Goal: Task Accomplishment & Management: Complete application form

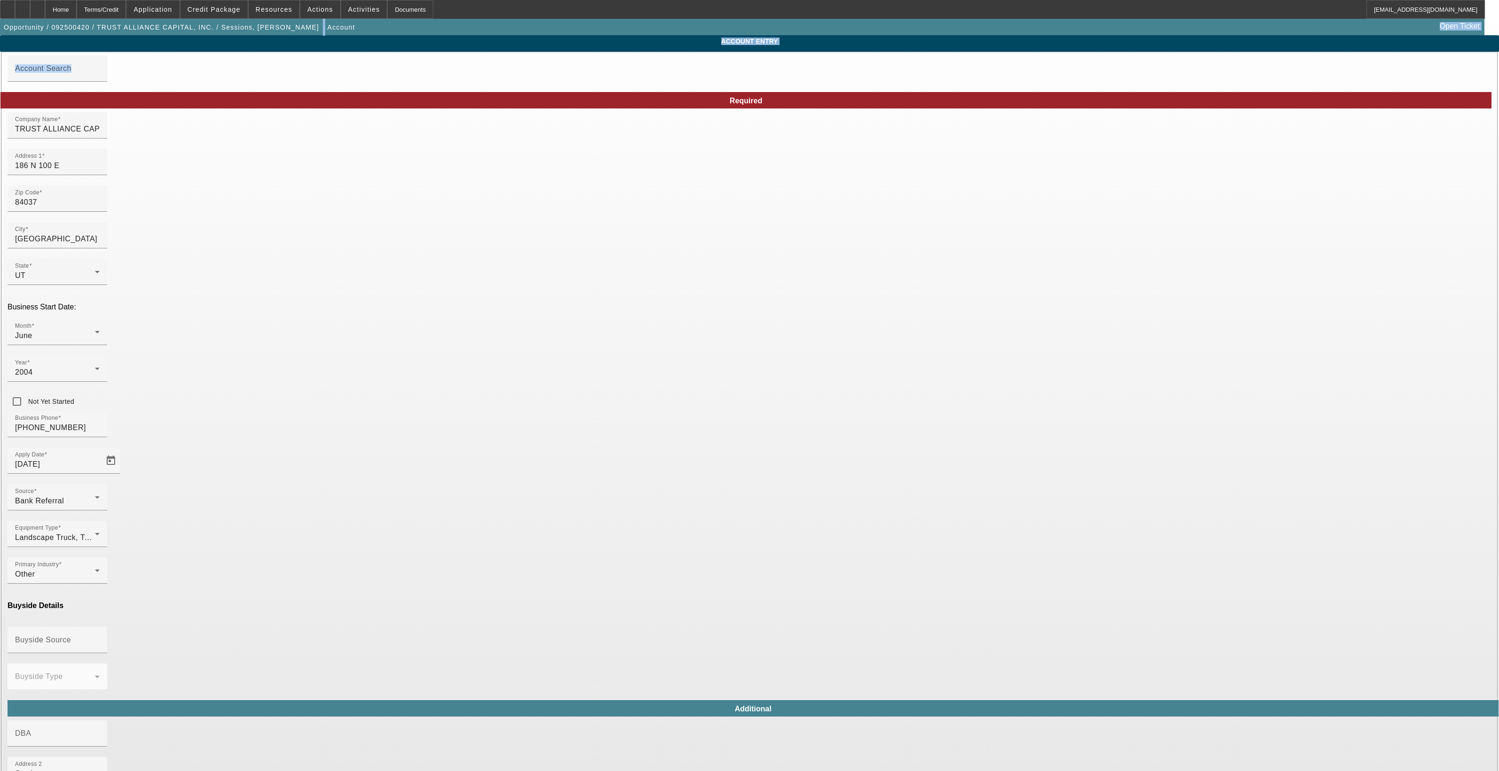
type input "[US_EMPLOYER_IDENTIFICATION_NUMBER]"
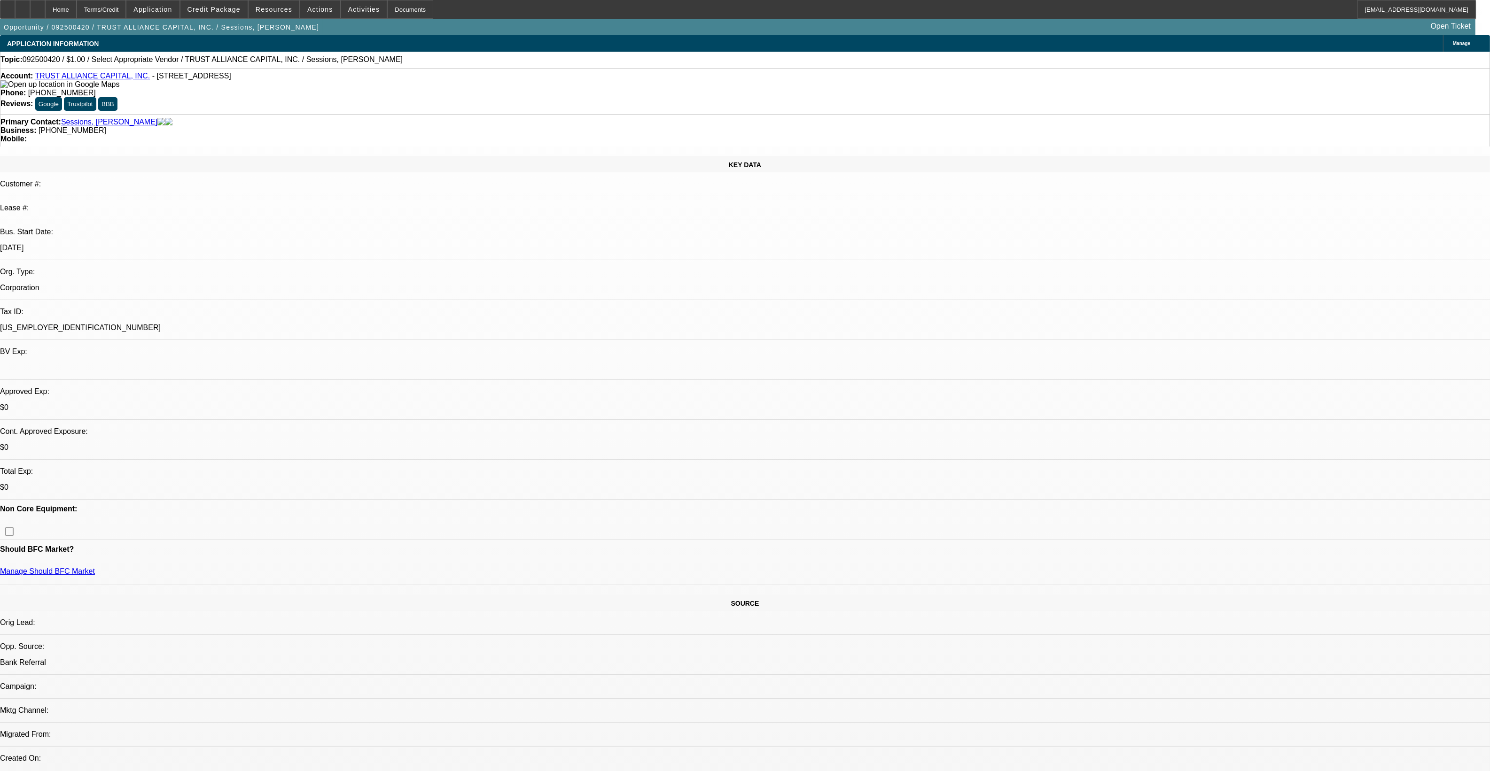
select select "0"
select select "2"
select select "0"
select select "6"
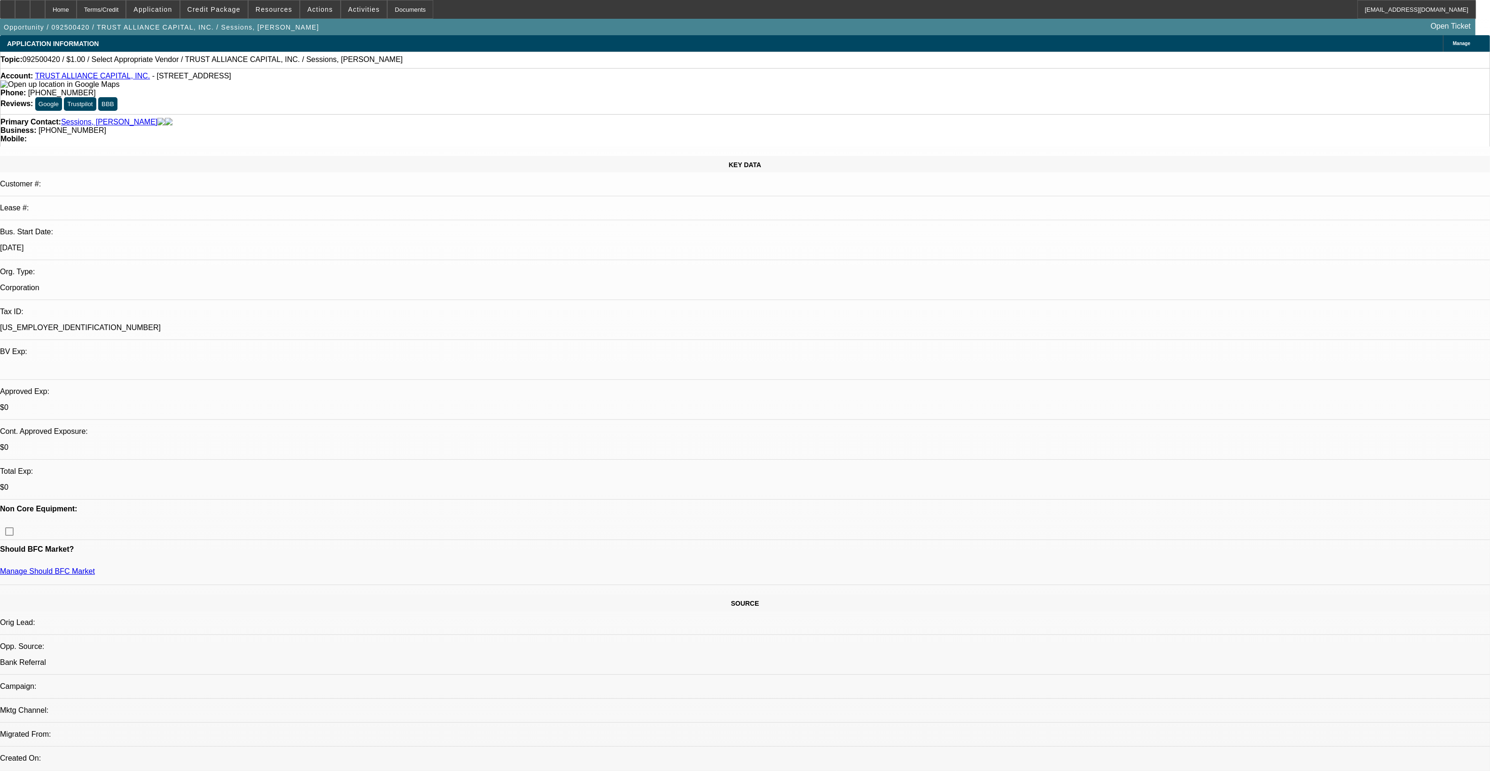
click at [241, 12] on span "Credit Package" at bounding box center [213, 10] width 53 height 8
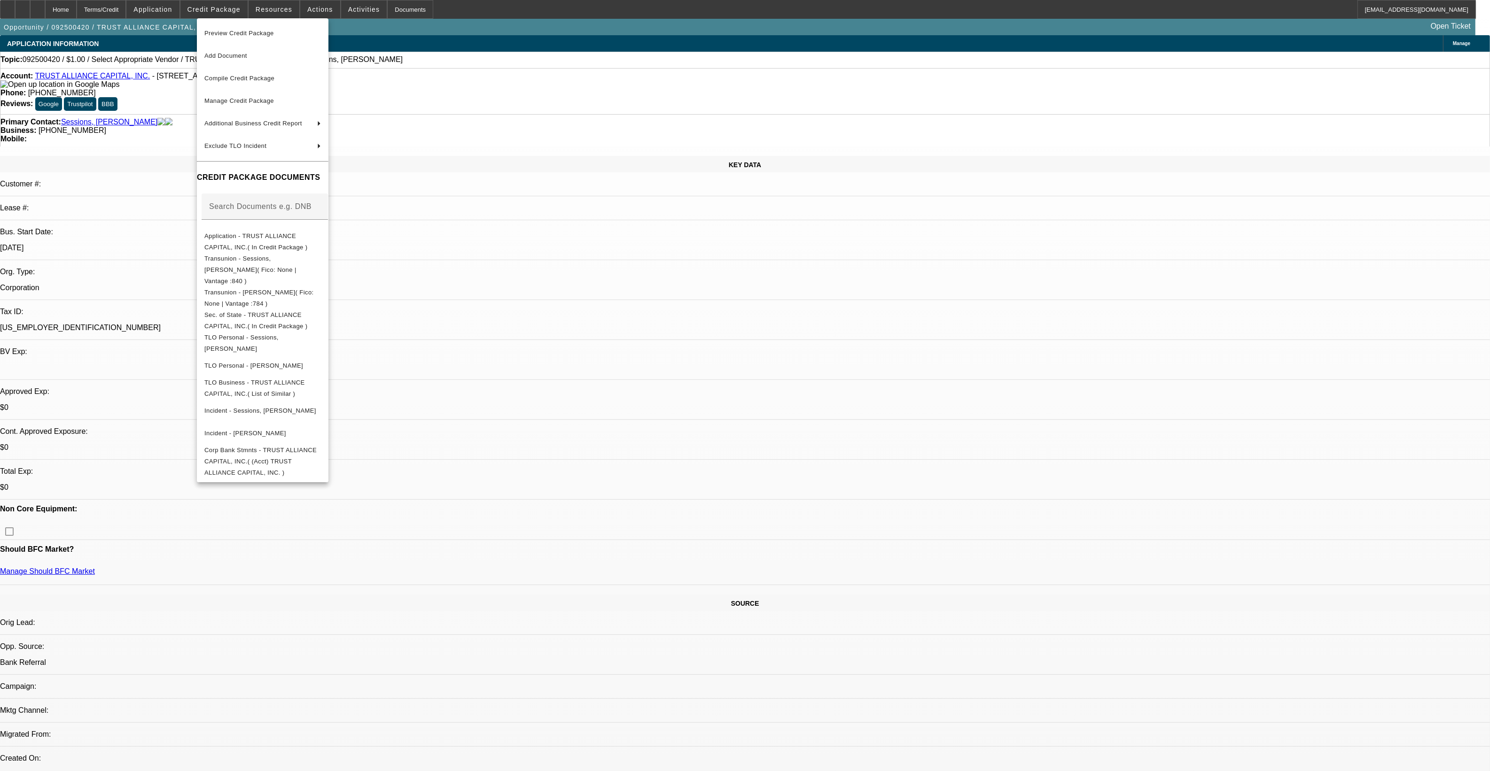
click at [707, 488] on div at bounding box center [745, 385] width 1490 height 771
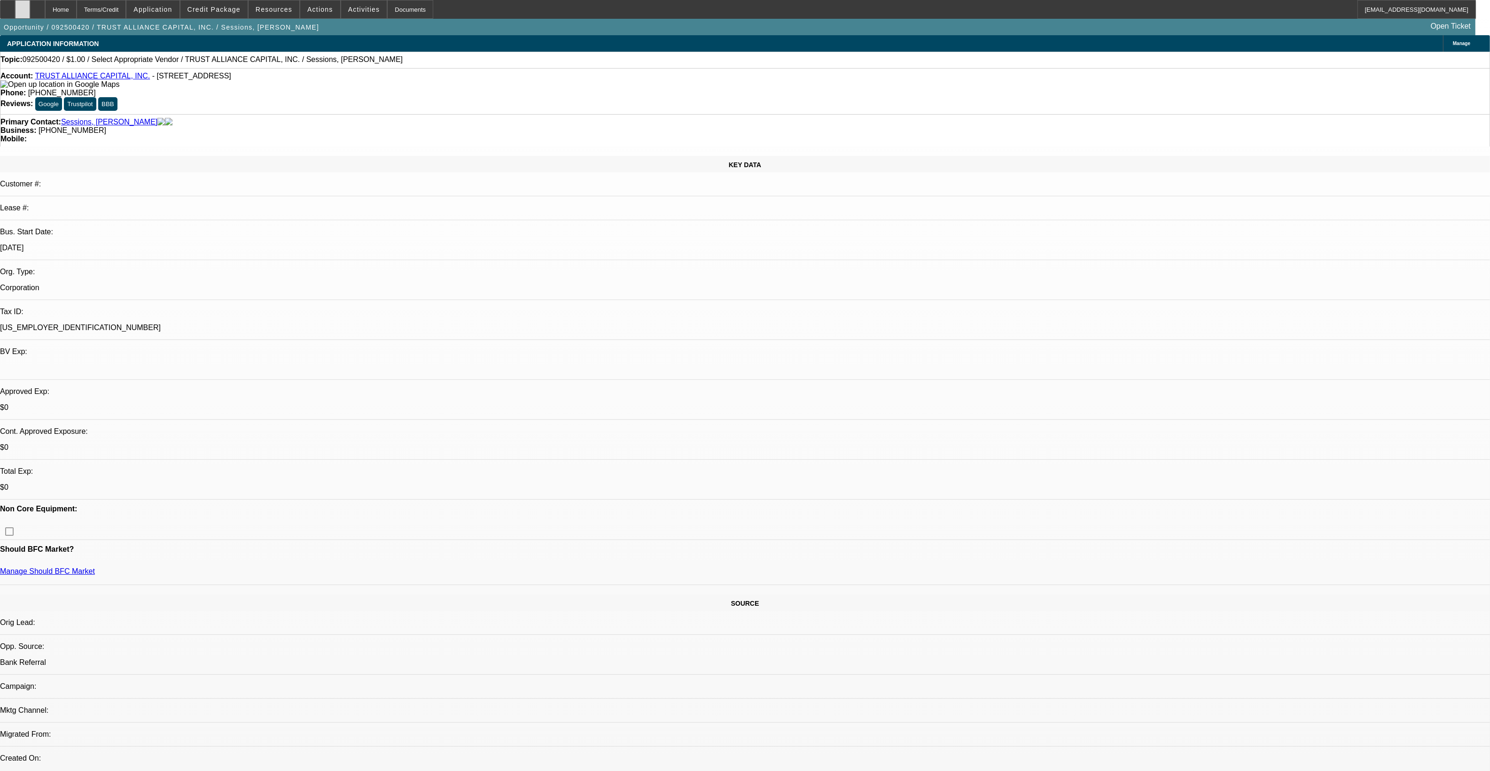
click at [30, 14] on div at bounding box center [22, 9] width 15 height 19
click at [257, 8] on span at bounding box center [274, 9] width 51 height 23
click at [241, 12] on div at bounding box center [745, 385] width 1490 height 771
click at [241, 12] on span "Credit Package" at bounding box center [213, 10] width 53 height 8
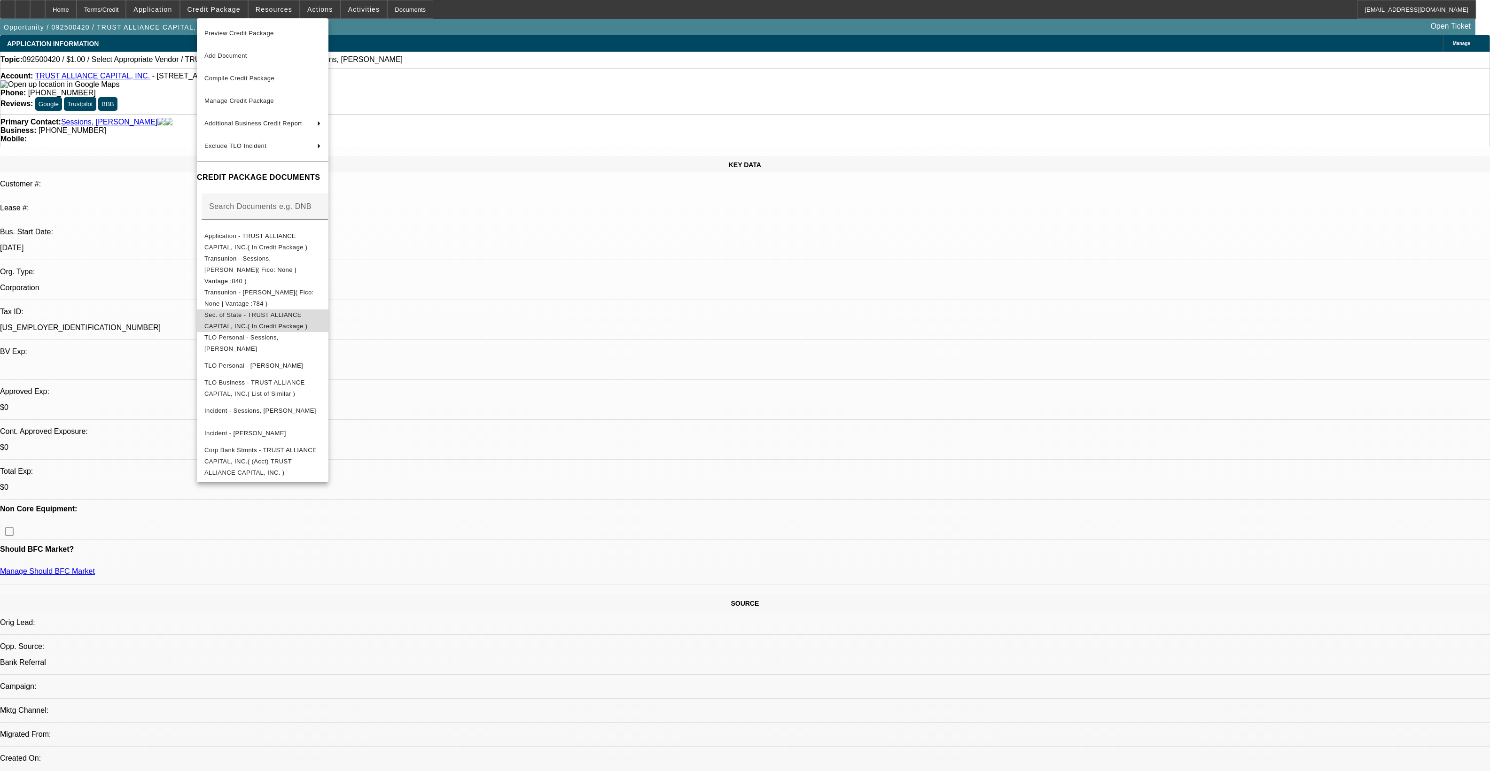
click at [315, 309] on button "Sec. of State - TRUST ALLIANCE CAPITAL, INC.( In Credit Package )" at bounding box center [263, 320] width 132 height 23
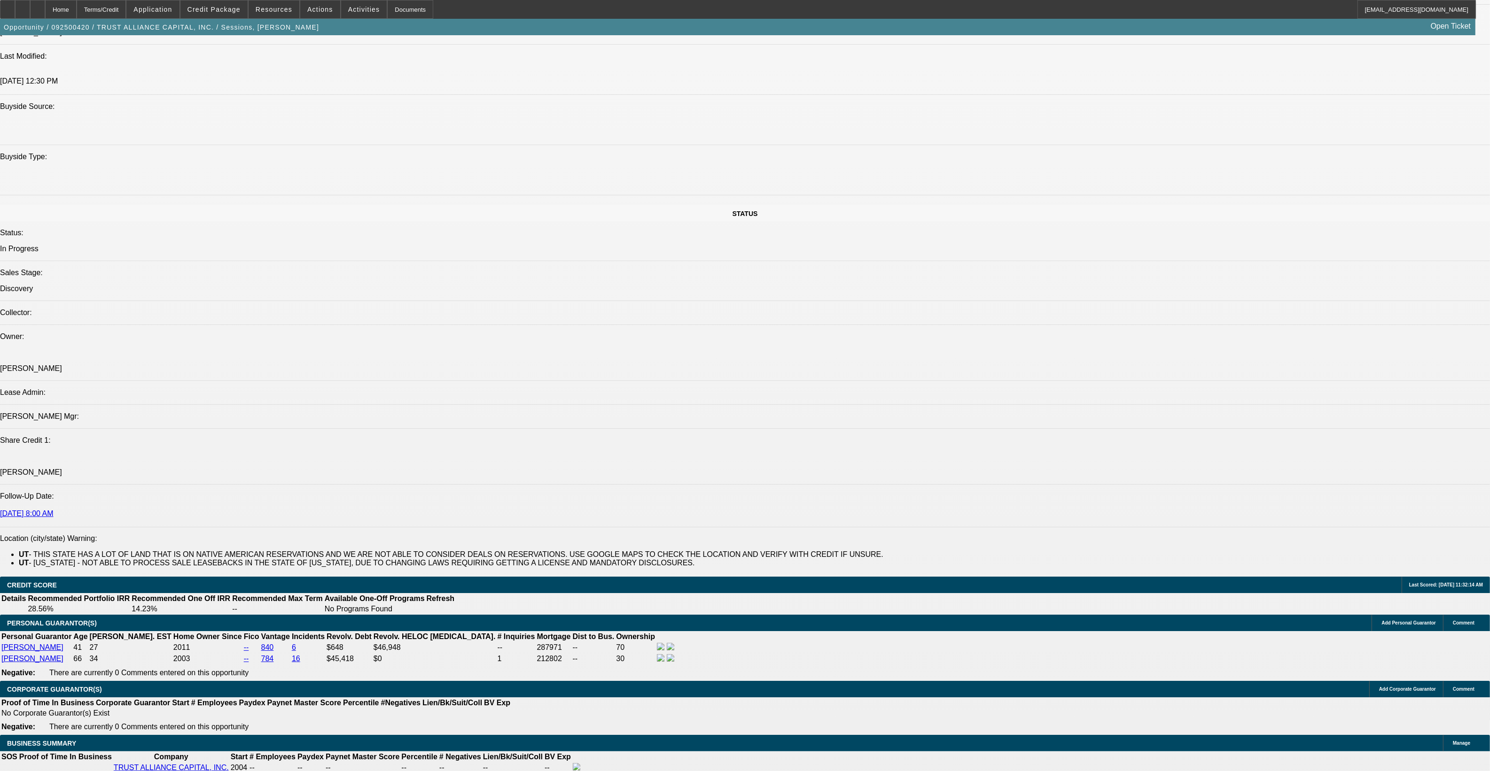
scroll to position [940, 0]
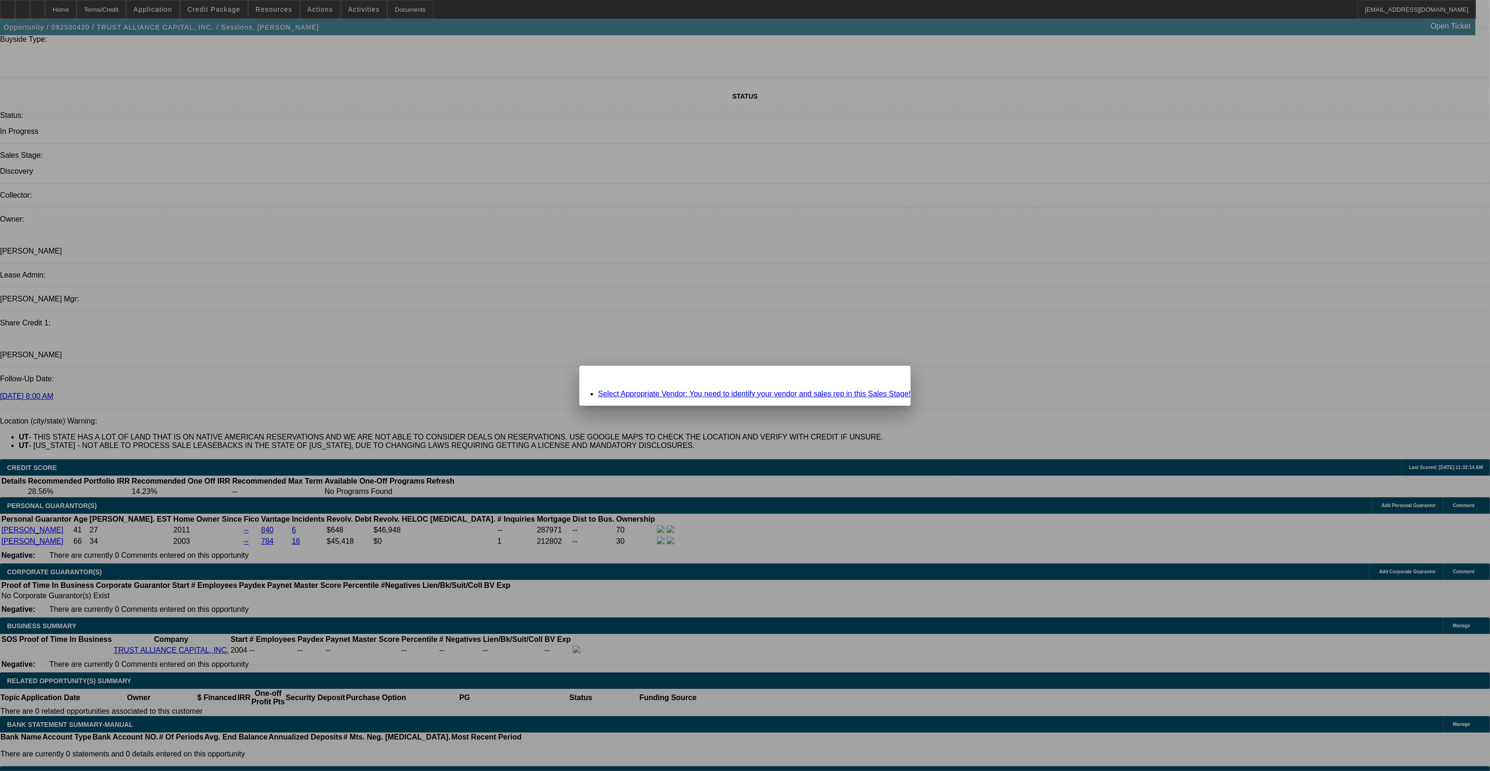
click at [790, 393] on link "Select Appropriate Vendor: You need to identify your vendor and sales rep in th…" at bounding box center [754, 394] width 312 height 8
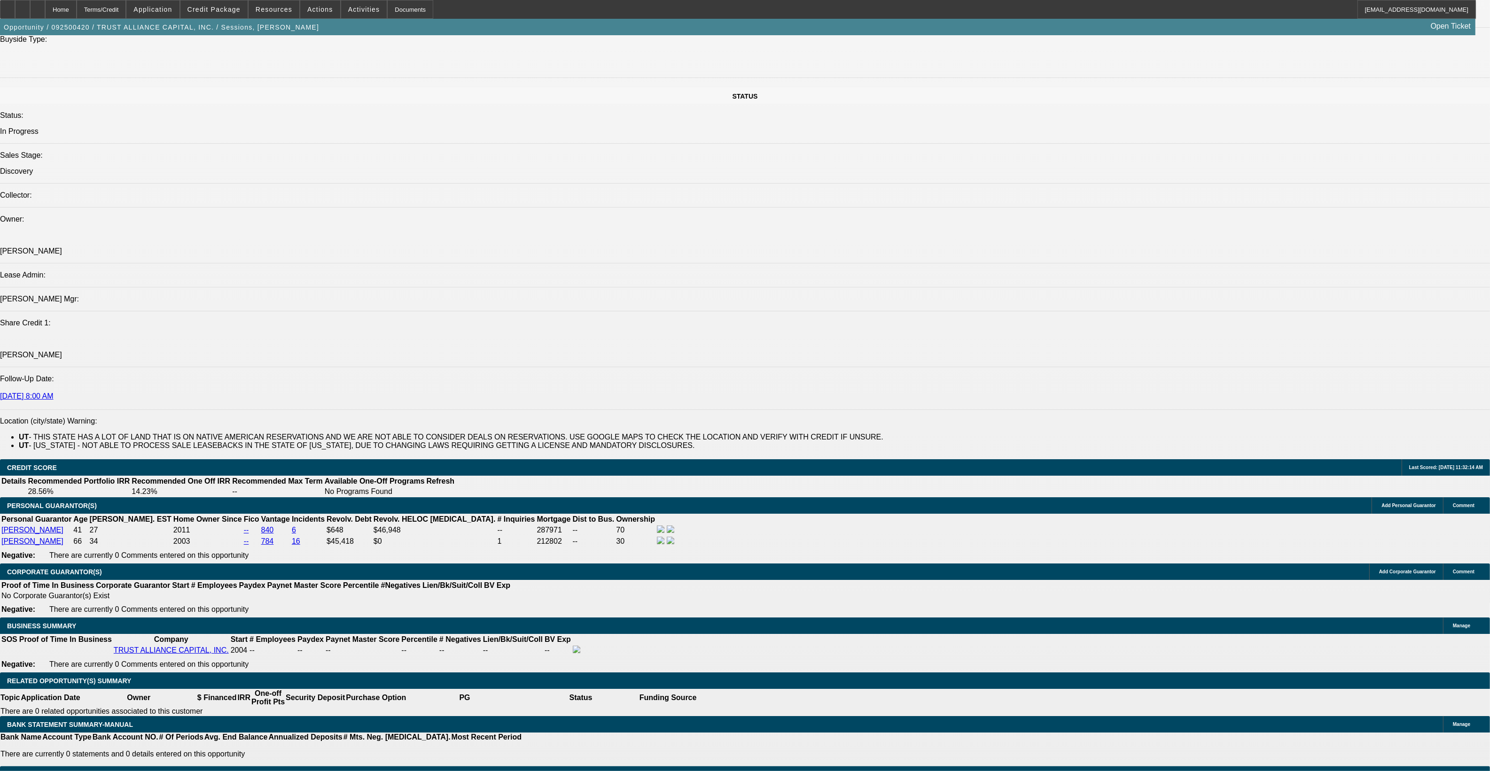
scroll to position [940, 0]
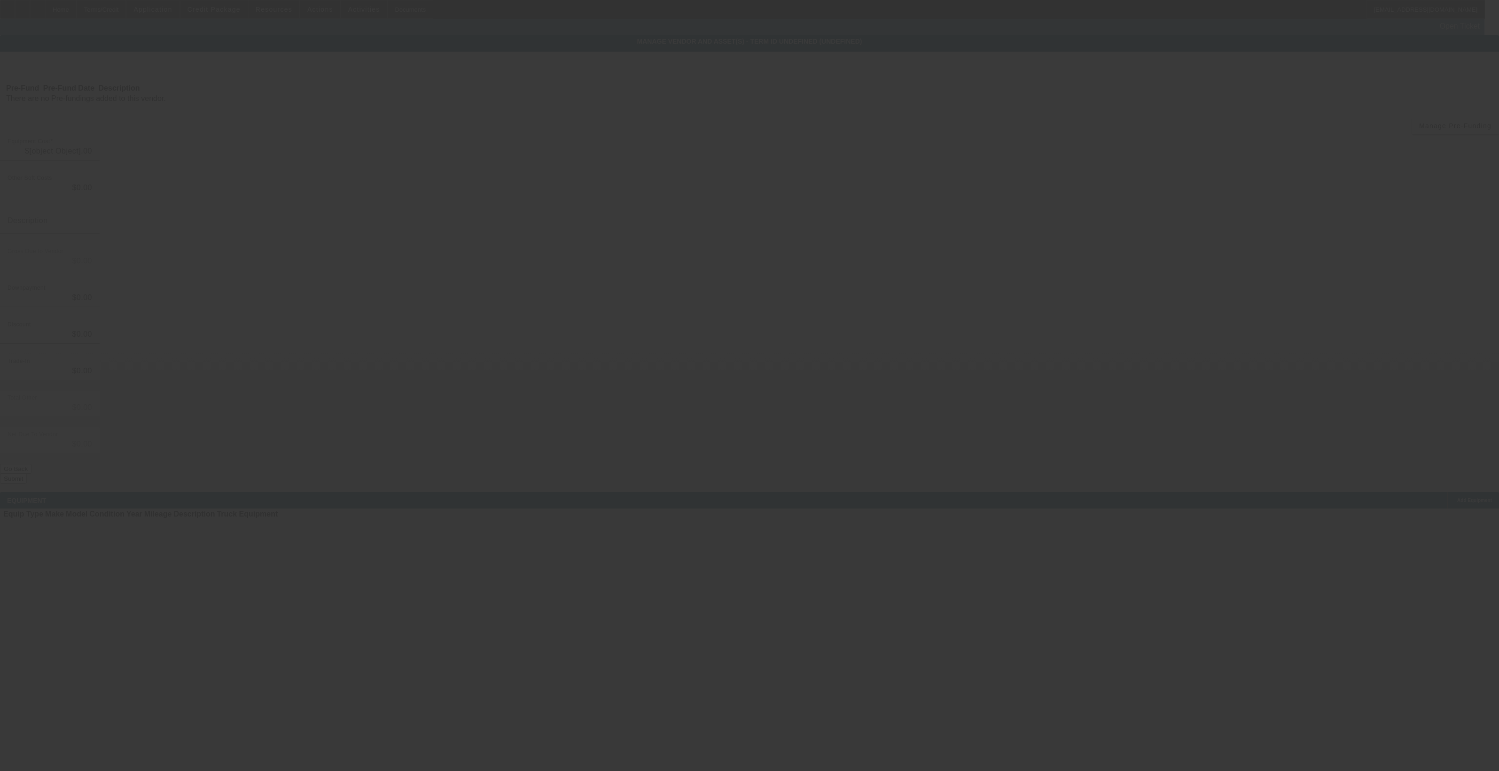
type input "$1.00"
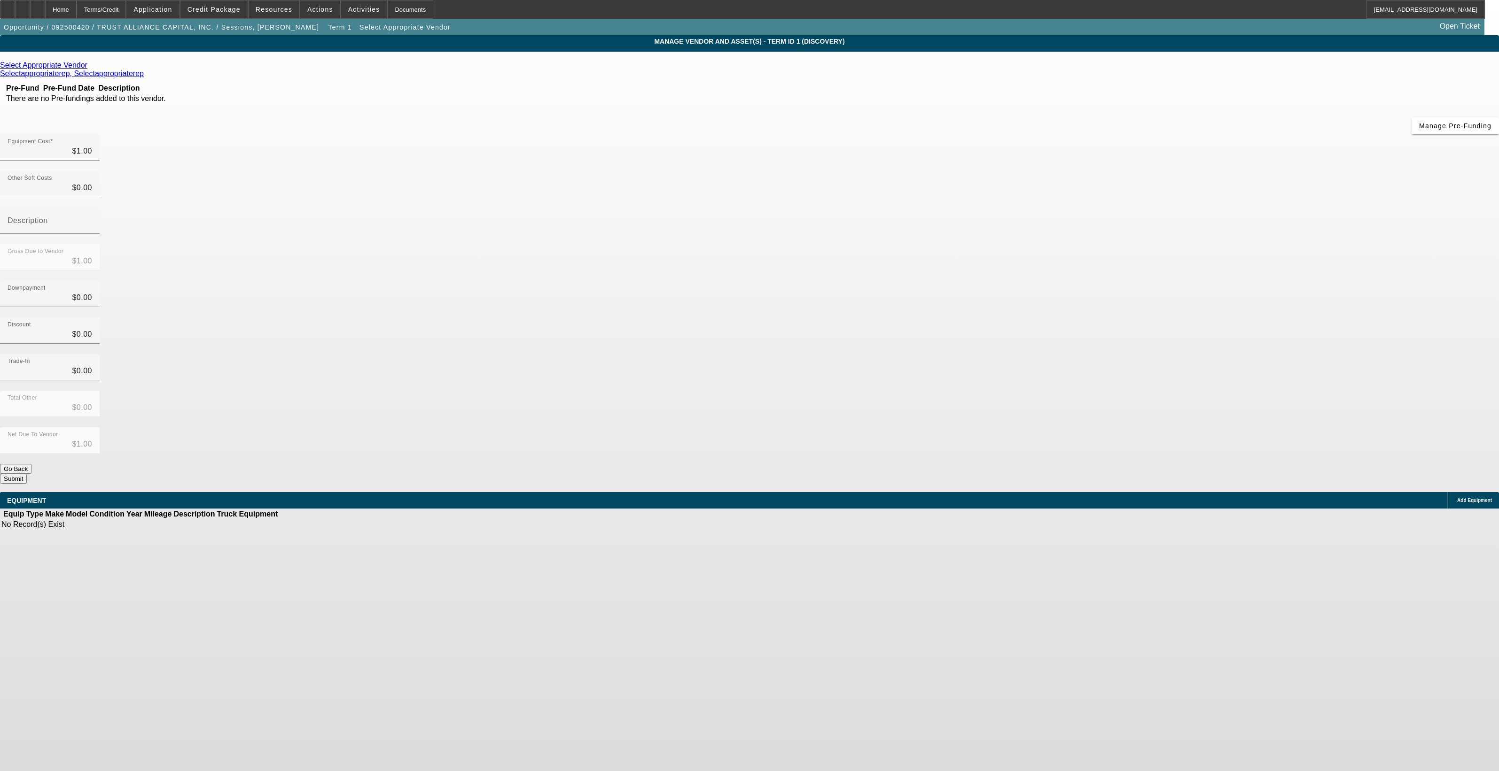
click at [90, 69] on icon at bounding box center [90, 65] width 0 height 8
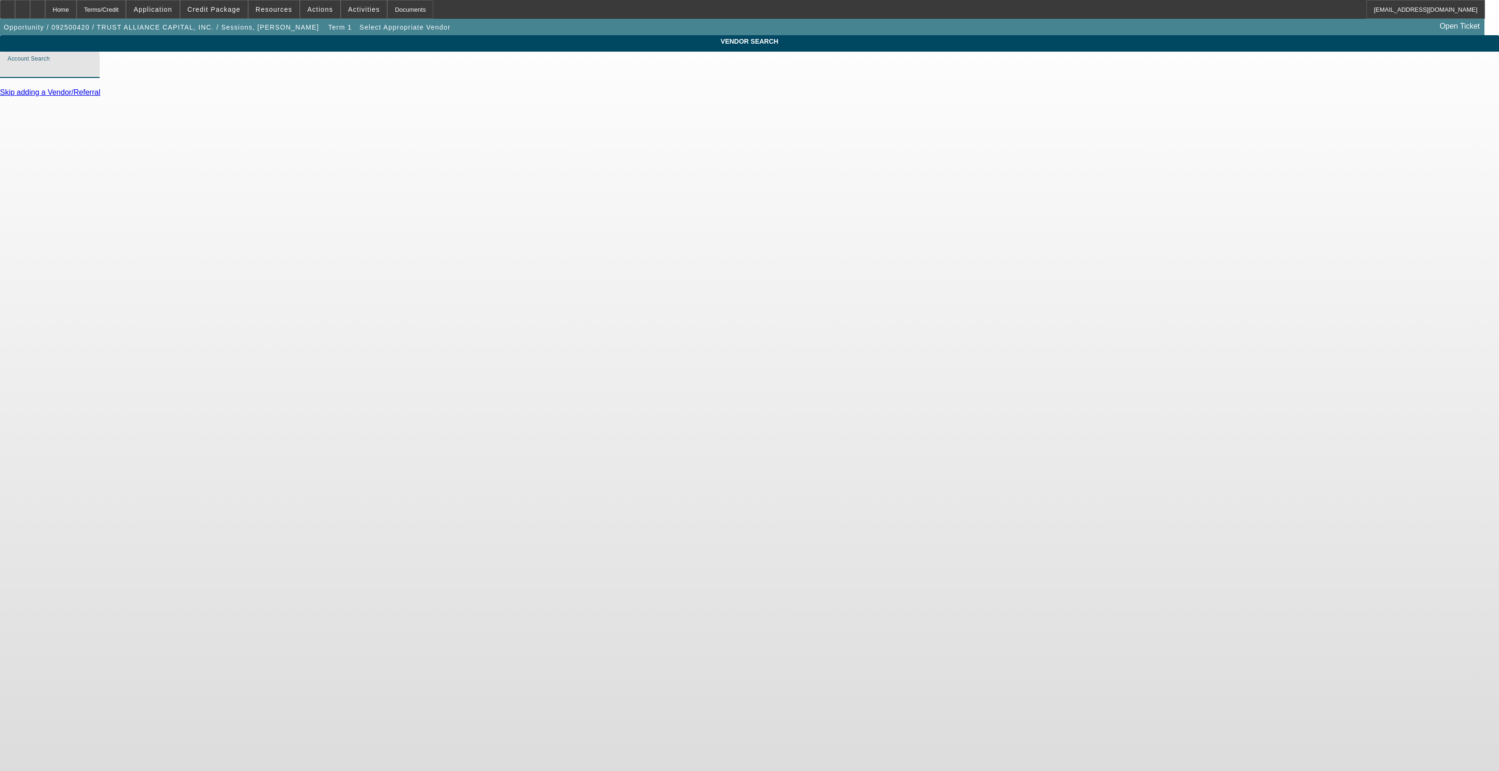
click at [92, 74] on input "Account Search" at bounding box center [50, 68] width 85 height 11
drag, startPoint x: 544, startPoint y: 81, endPoint x: 341, endPoint y: 45, distance: 205.6
click at [307, 52] on div "VENDOR SEARCH Account Search pre-app Skip adding a Vendor/Referral" at bounding box center [749, 70] width 1499 height 70
click at [553, 124] on span "Pre-approval ([GEOGRAPHIC_DATA], [GEOGRAPHIC_DATA]) - Preapproval, Preapproval" at bounding box center [650, 126] width 321 height 8
type input "Pre-approval ([GEOGRAPHIC_DATA], [GEOGRAPHIC_DATA]) - Preapproval, Preapproval"
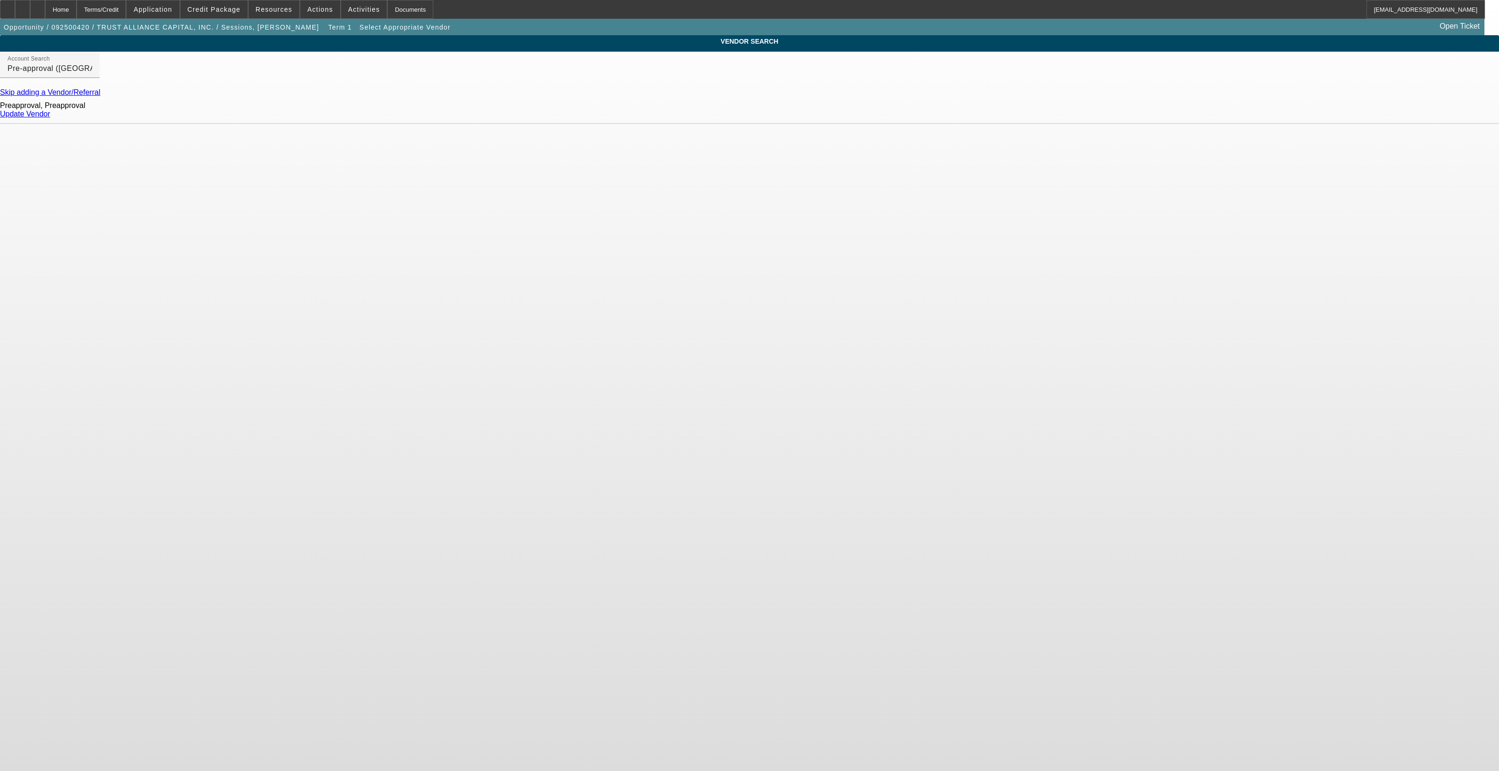
click at [50, 118] on link "Update Vendor" at bounding box center [25, 114] width 50 height 8
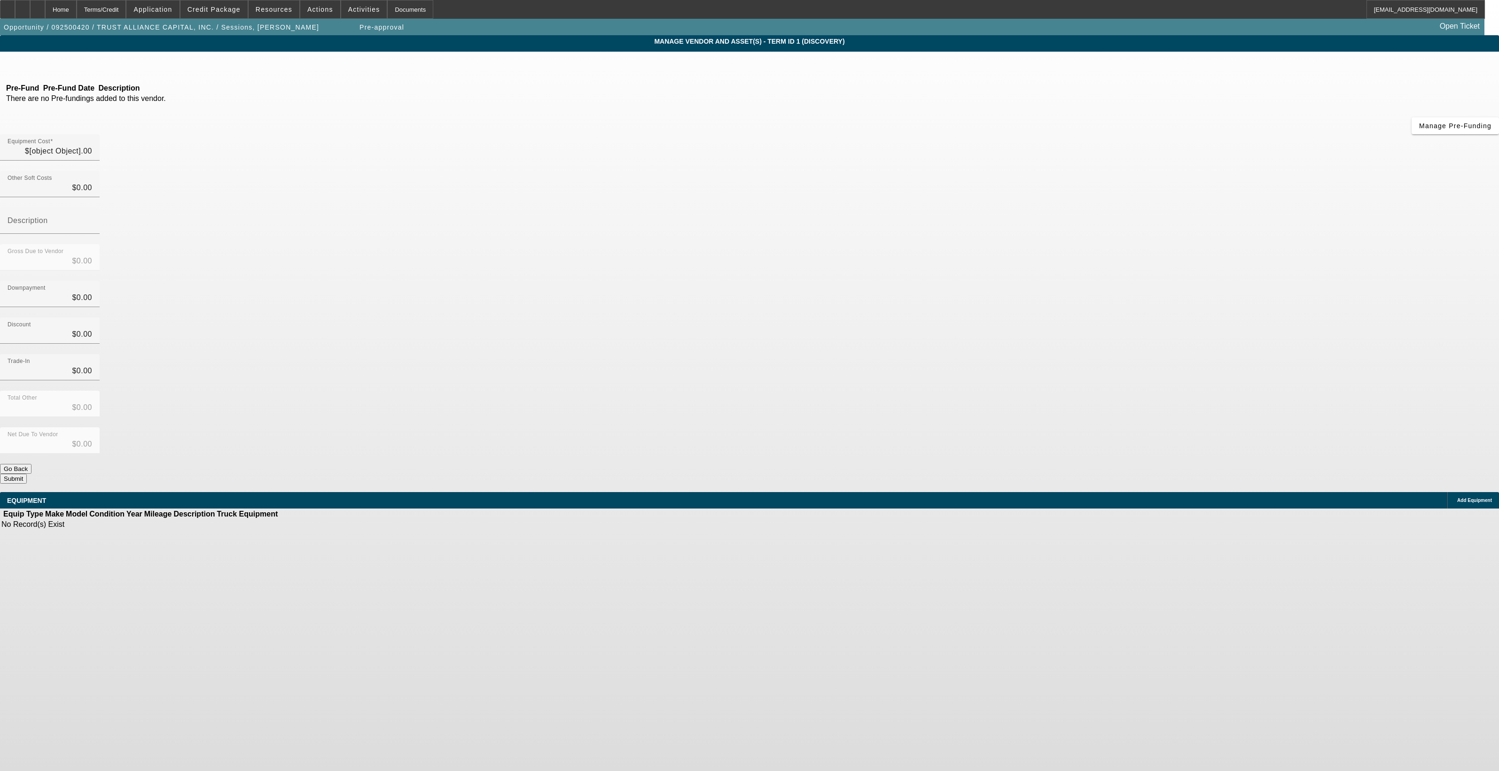
type input "$1.00"
click at [1457, 498] on span "Add Equipment" at bounding box center [1474, 500] width 35 height 5
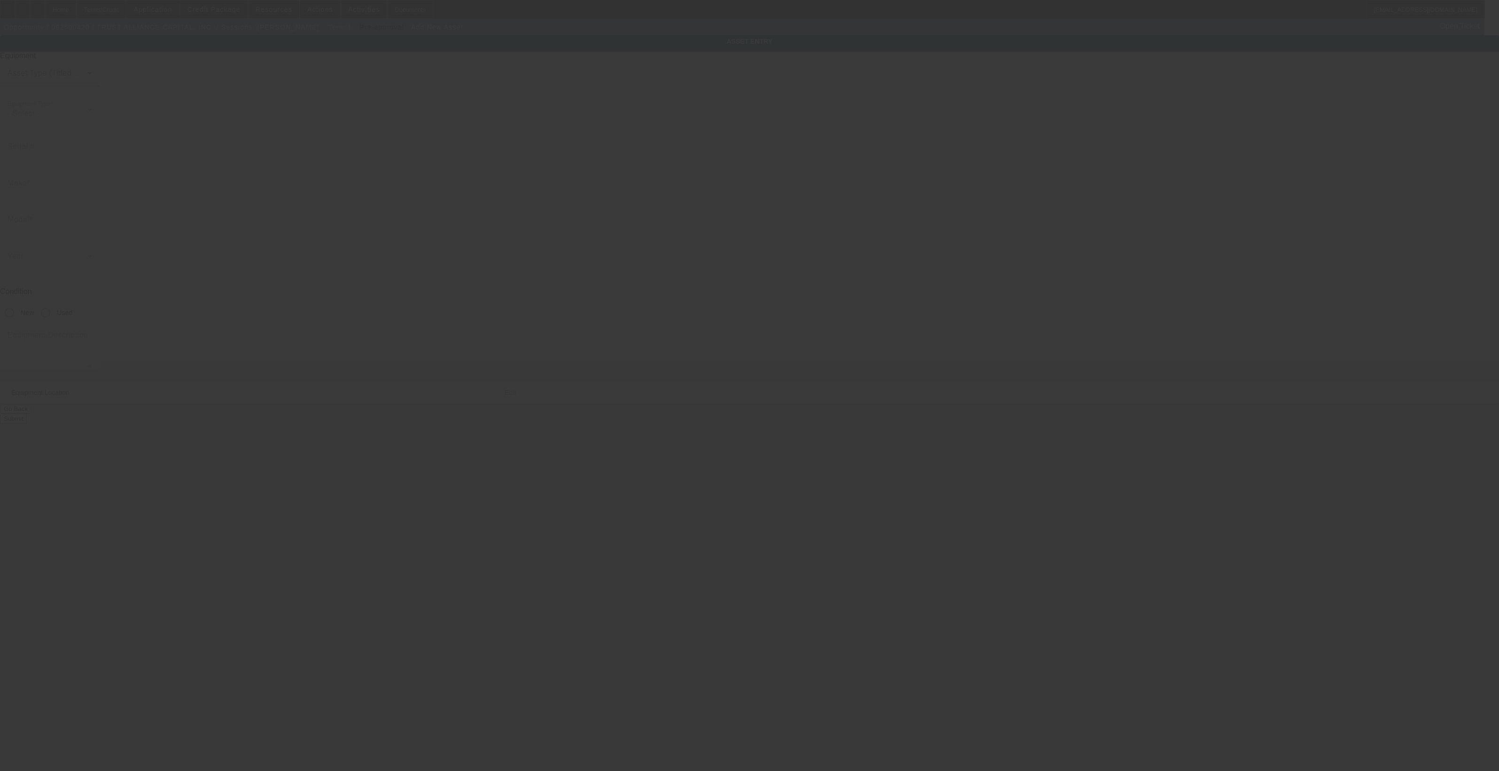
type input "186 N 100 E"
type input "Ste A"
type input "[GEOGRAPHIC_DATA]"
type input "84037"
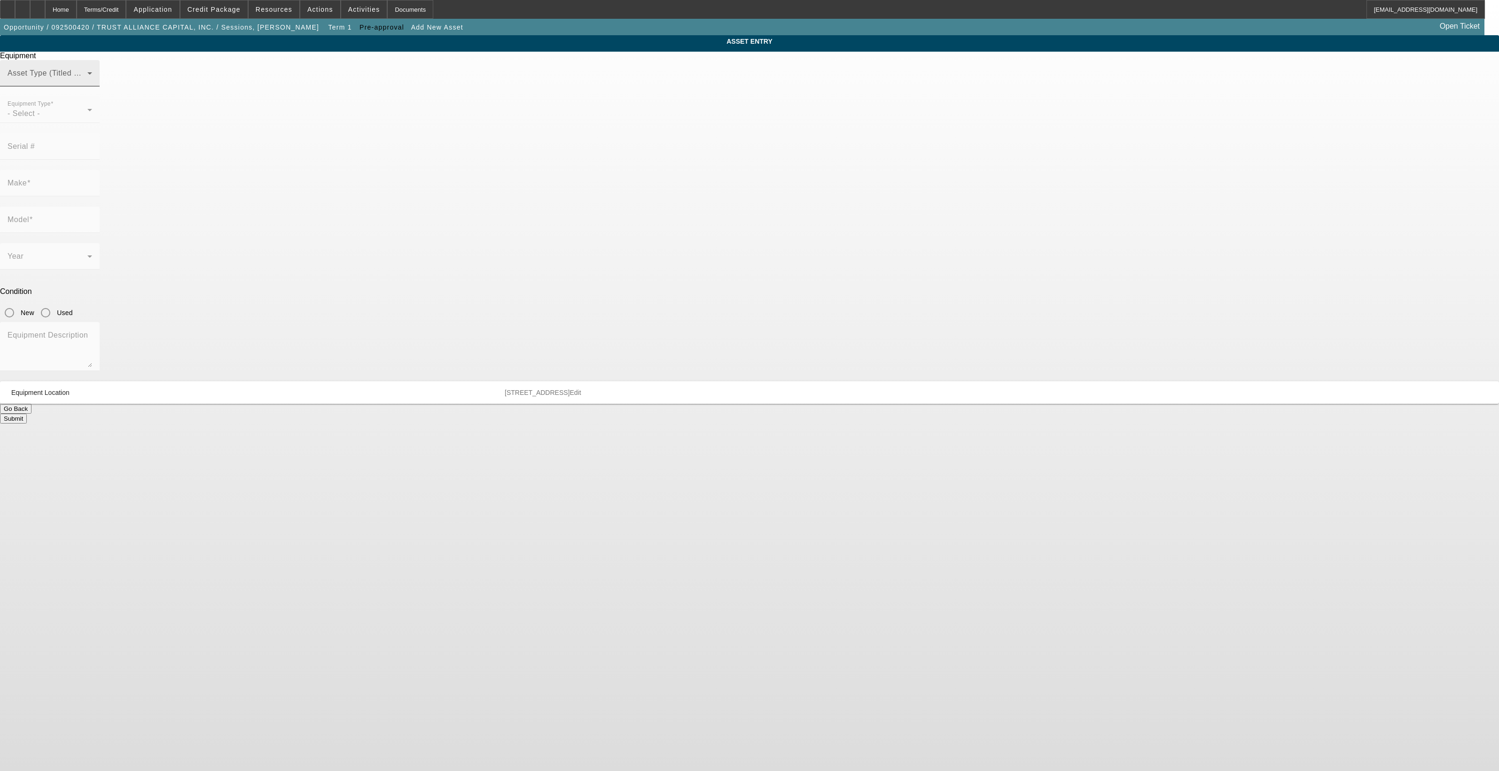
click at [87, 83] on span at bounding box center [48, 76] width 80 height 11
click at [686, 146] on mat-option "Non Title Asset" at bounding box center [750, 142] width 260 height 23
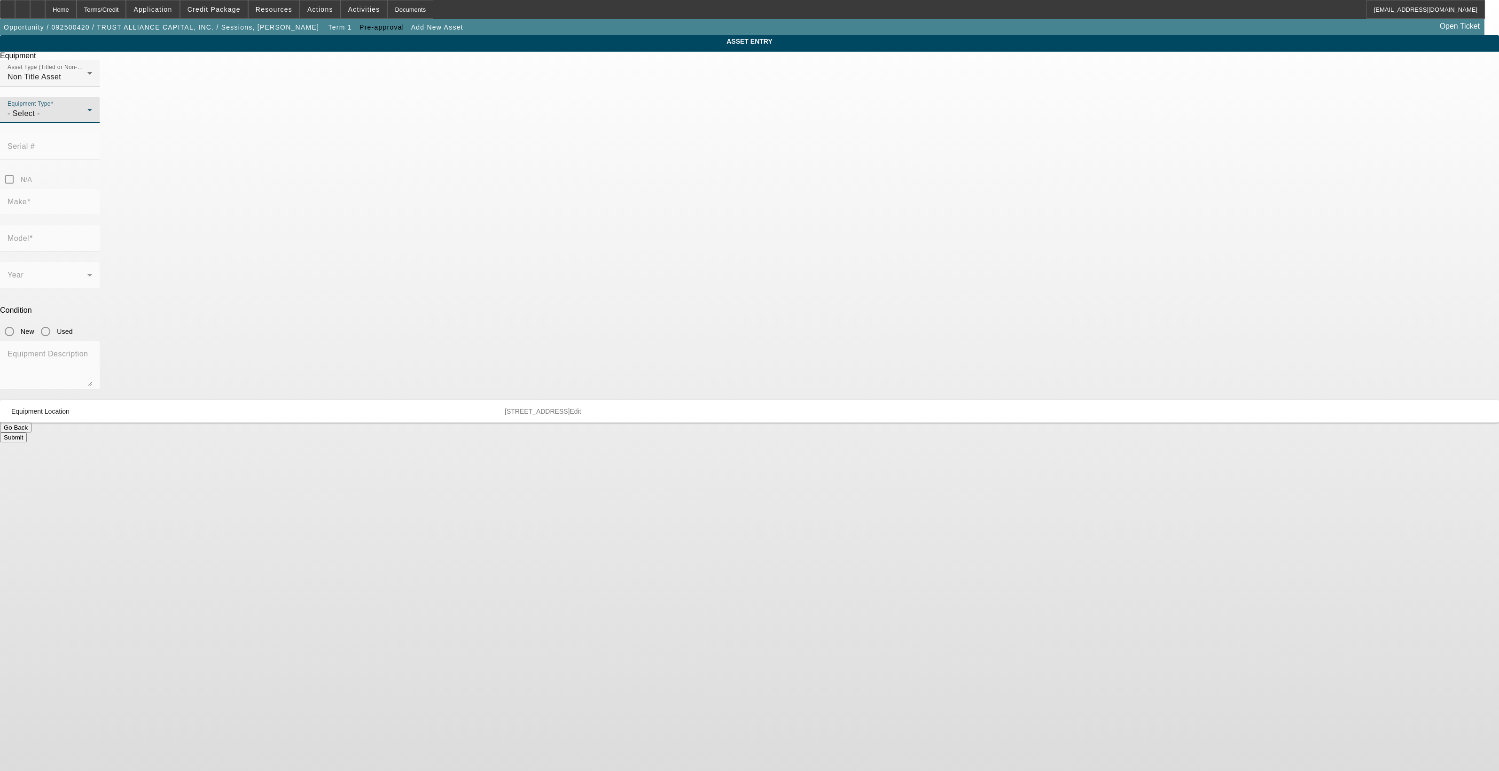
click at [87, 119] on div "- Select -" at bounding box center [48, 113] width 80 height 11
click at [681, 186] on mat-option "Other" at bounding box center [681, 184] width 123 height 23
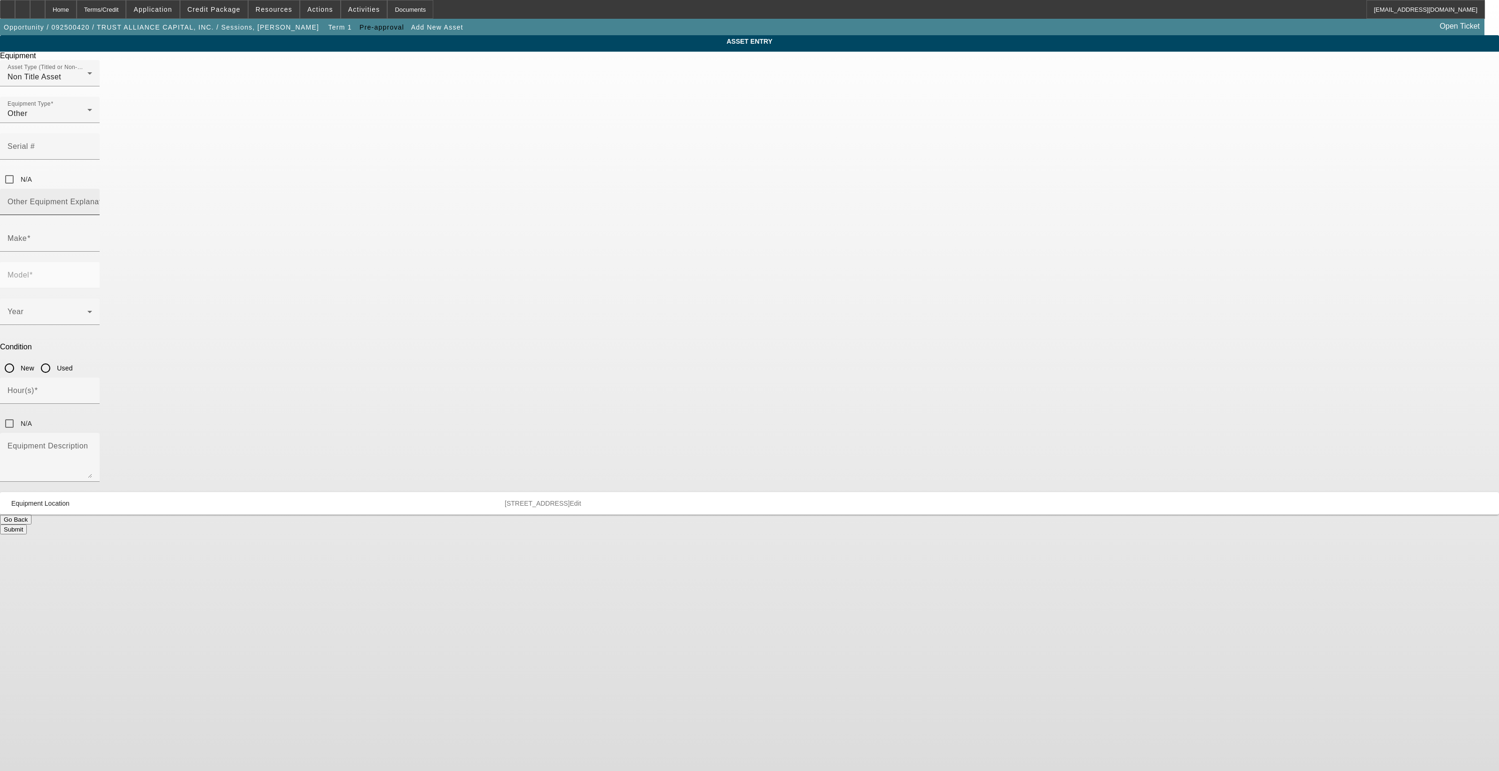
click at [112, 198] on mat-label "Other Equipment Explanation" at bounding box center [60, 202] width 105 height 8
click at [92, 200] on input "Other Equipment Explanation" at bounding box center [50, 205] width 85 height 11
type input "Buyside Originator"
click at [92, 245] on div at bounding box center [92, 245] width 0 height 0
click at [92, 237] on input "buy" at bounding box center [50, 242] width 85 height 11
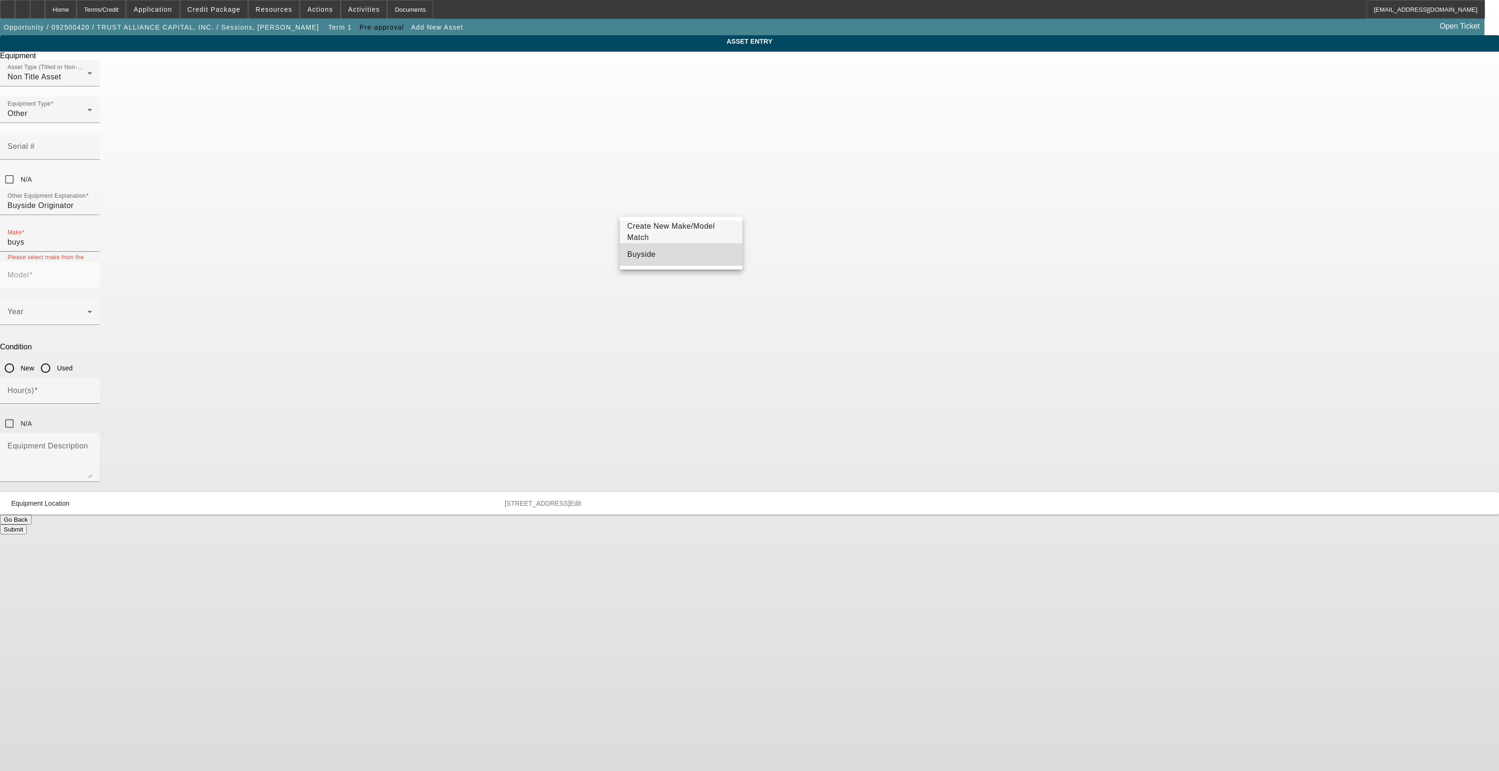
click at [687, 249] on mat-option "Buyside" at bounding box center [681, 254] width 123 height 23
type input "Buyside"
click at [92, 273] on input "Model" at bounding box center [50, 278] width 85 height 11
click at [785, 255] on span "Originator" at bounding box center [781, 254] width 35 height 8
type input "Originator"
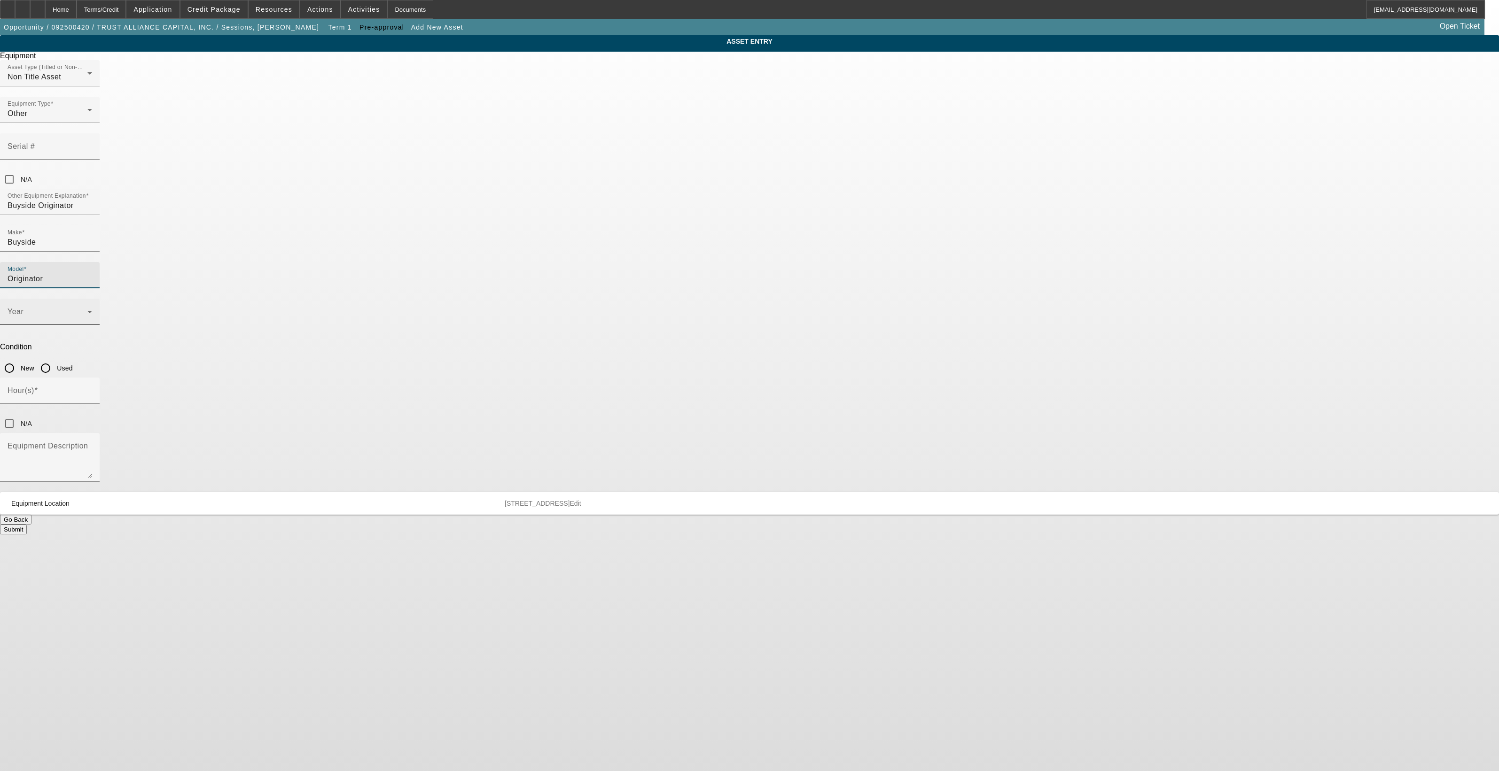
click at [95, 306] on icon at bounding box center [89, 311] width 11 height 11
drag, startPoint x: 682, startPoint y: 324, endPoint x: 680, endPoint y: 335, distance: 11.1
click at [680, 335] on div "- Select - 2027 2026 2025 2024 2023 2022 2021 2020 2019 2018 2017 2016 2015 201…" at bounding box center [681, 318] width 123 height 129
click at [680, 335] on mat-option "2025" at bounding box center [681, 337] width 123 height 23
click at [19, 359] on input "New" at bounding box center [9, 368] width 19 height 19
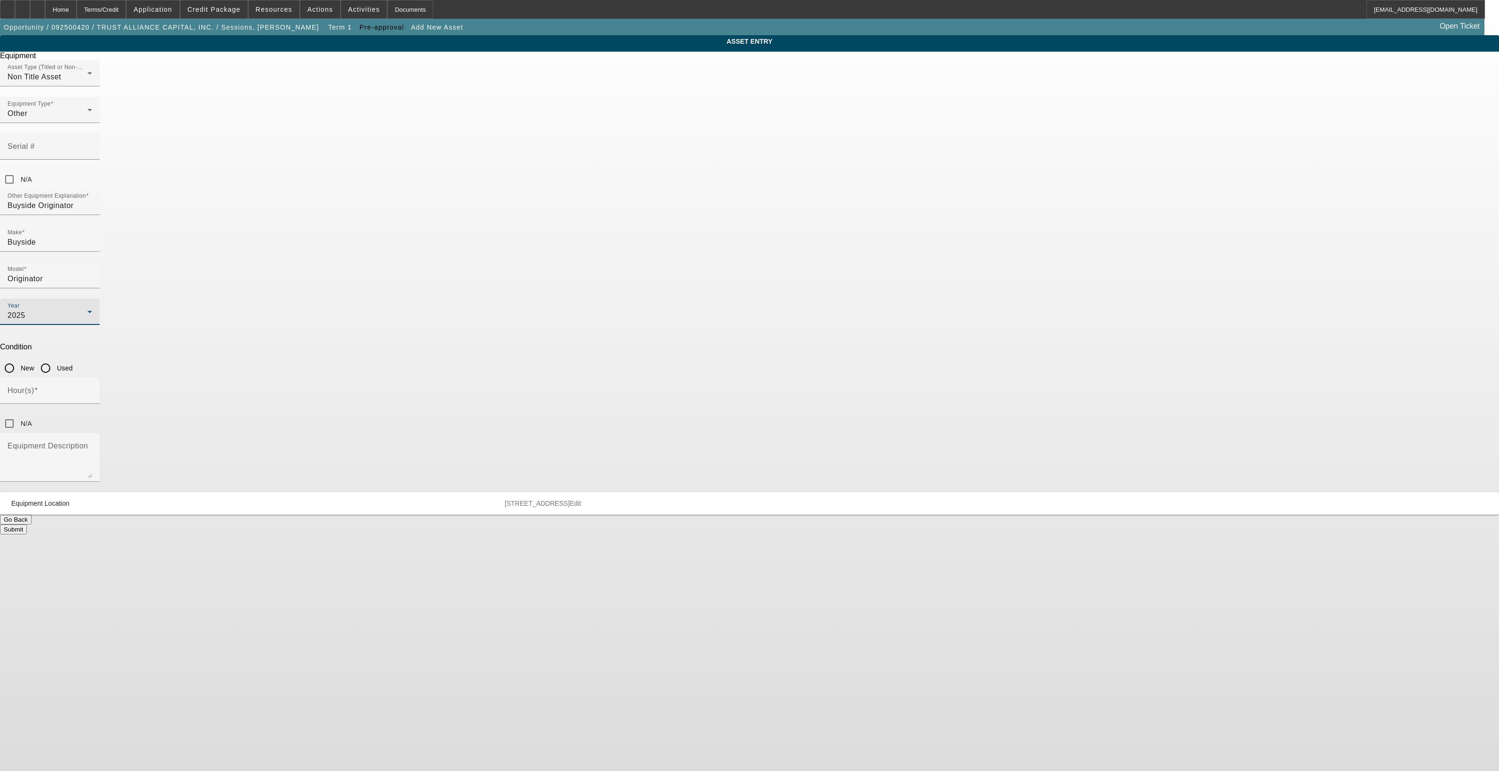
radio input "true"
click at [92, 389] on input "Hour(s)" at bounding box center [50, 394] width 85 height 11
click at [19, 414] on input "N/A" at bounding box center [9, 423] width 19 height 19
checkbox input "true"
click at [19, 170] on input "N/A" at bounding box center [9, 179] width 19 height 19
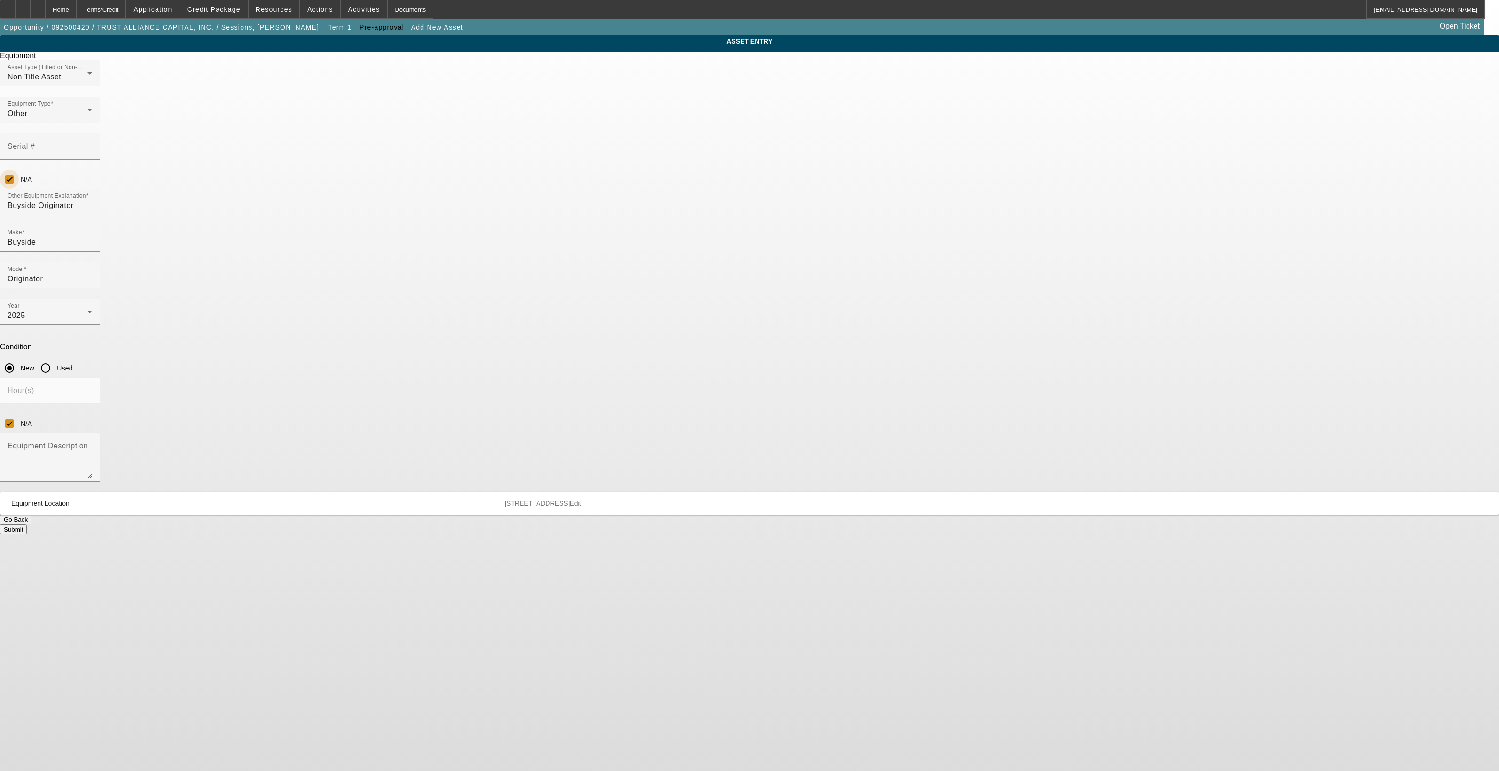
checkbox input "true"
click at [27, 525] on button "Submit" at bounding box center [13, 530] width 27 height 10
